Goal: Task Accomplishment & Management: Use online tool/utility

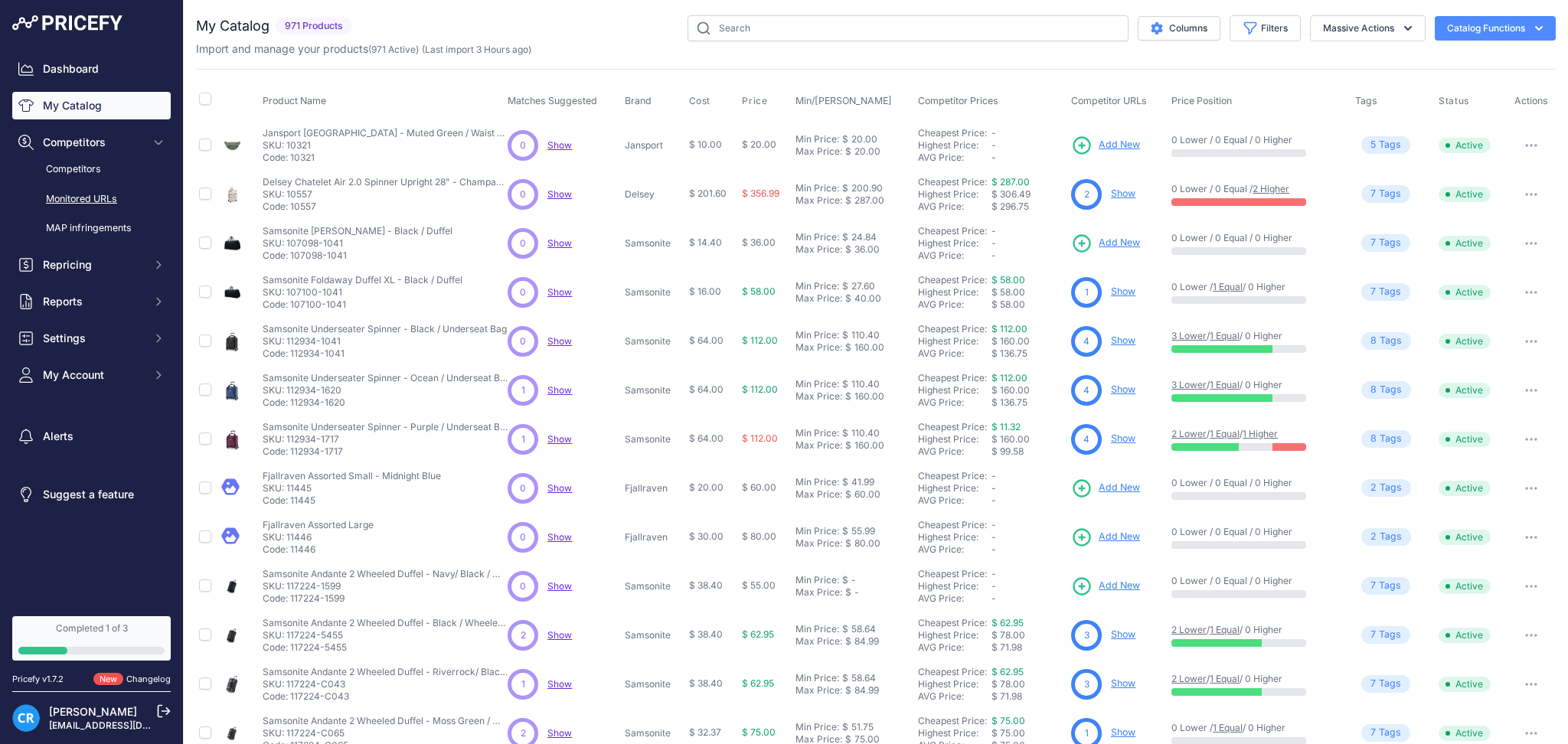
click at [71, 196] on link "Monitored URLs" at bounding box center [92, 199] width 159 height 27
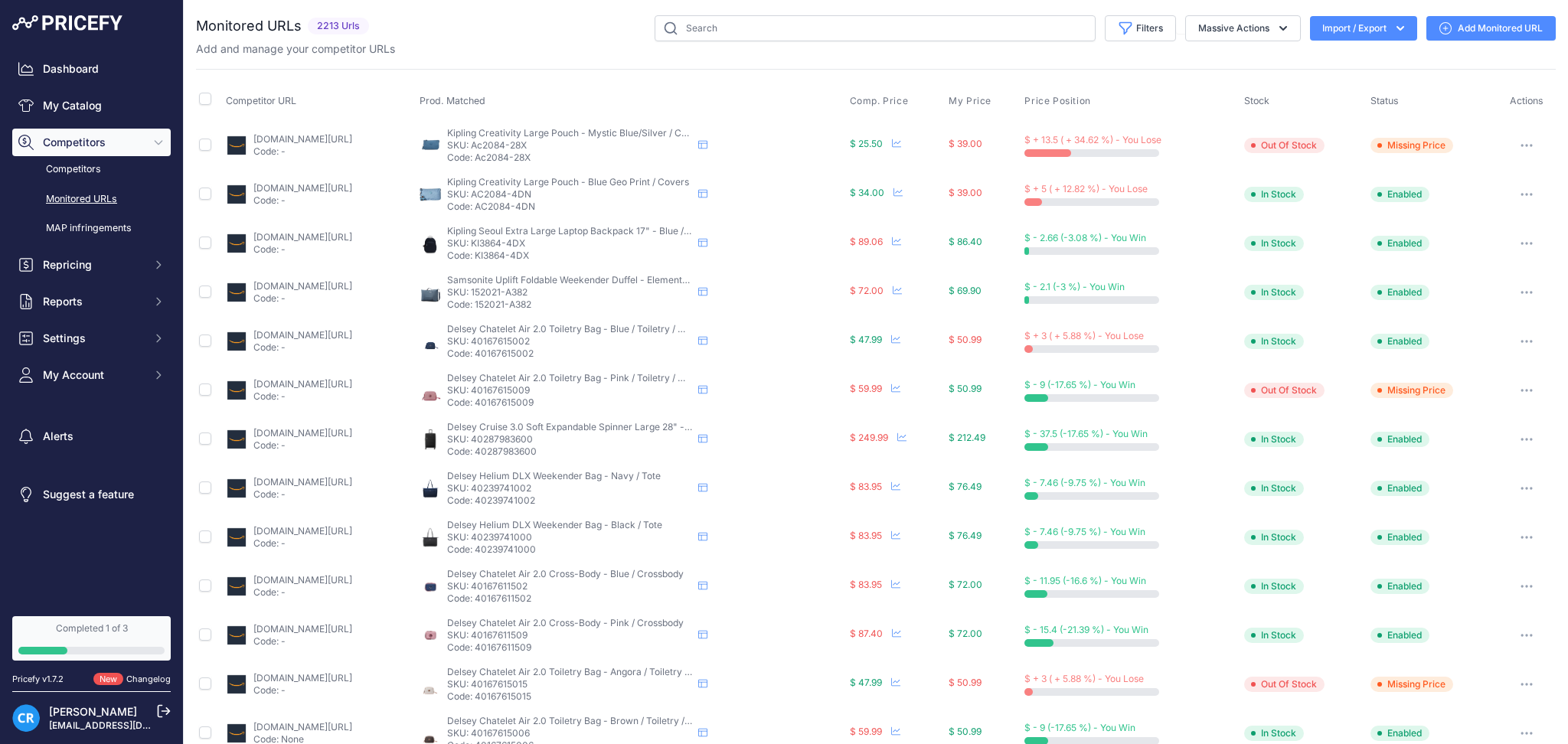
click at [1311, 27] on button "Import / Export" at bounding box center [1363, 28] width 107 height 24
click at [1335, 87] on div "Export" at bounding box center [1361, 88] width 123 height 28
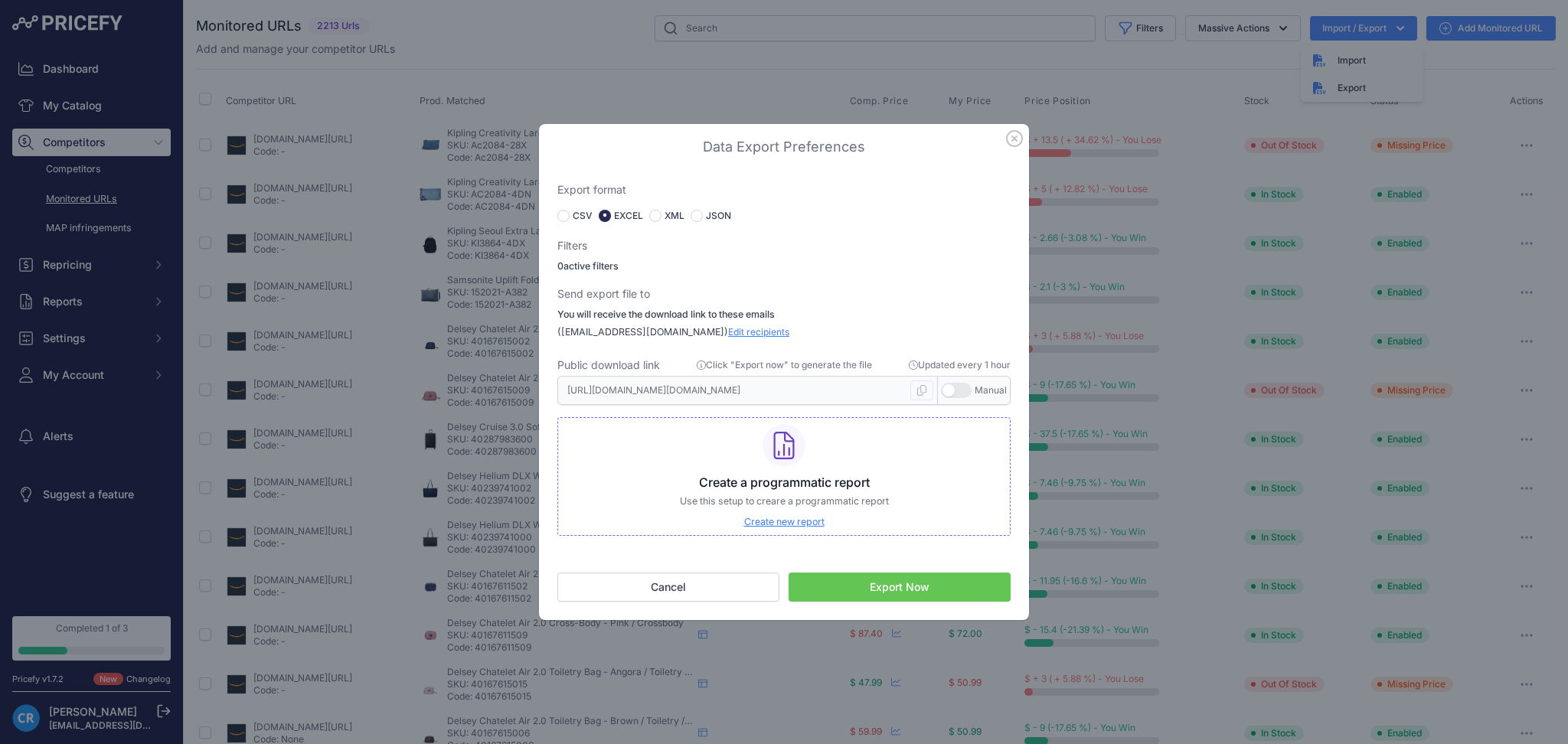
click at [879, 595] on button "Export Now" at bounding box center [899, 586] width 222 height 29
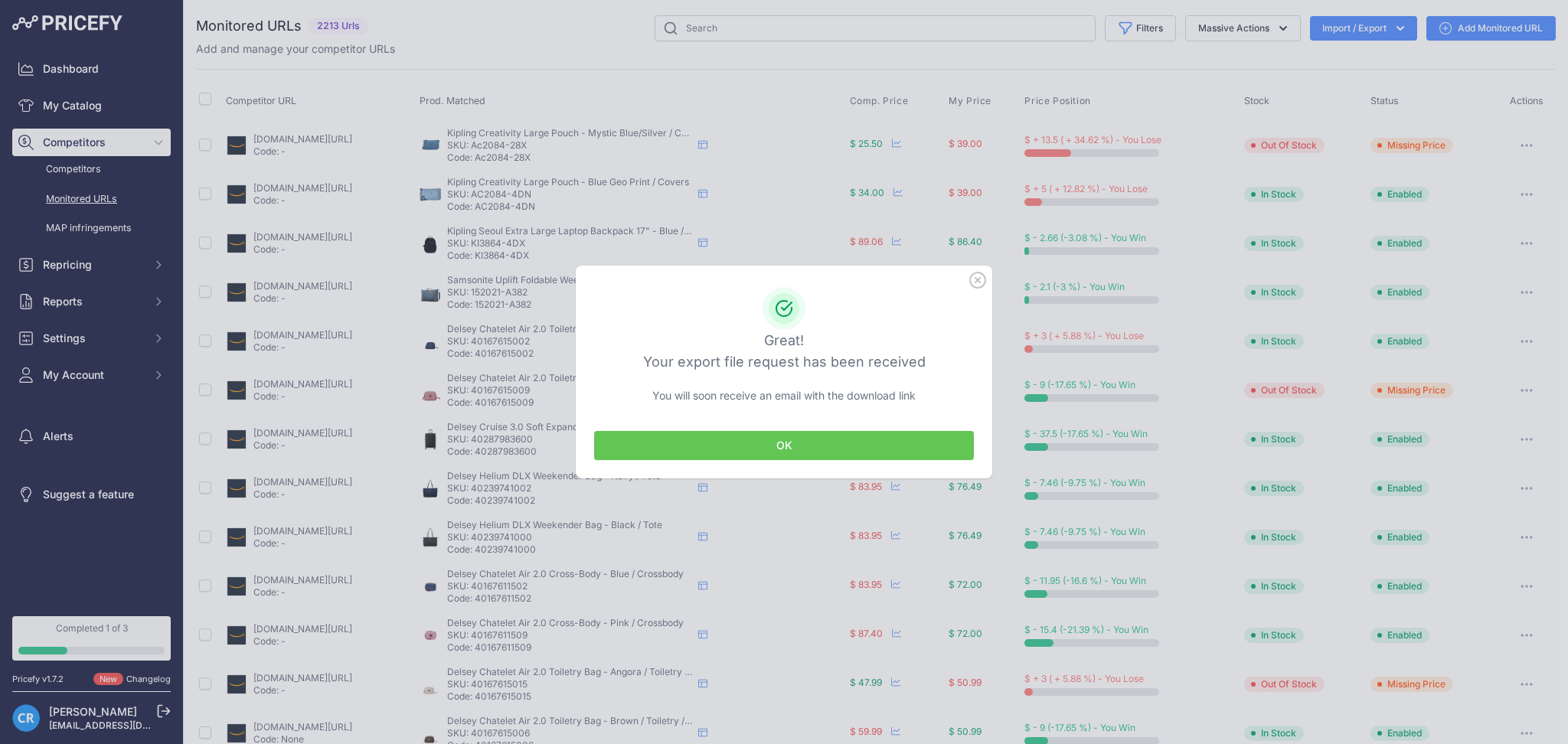
click at [761, 420] on div "OK" at bounding box center [784, 445] width 417 height 66
click at [743, 450] on button "OK" at bounding box center [784, 444] width 380 height 29
